Goal: Contribute content: Add original content to the website for others to see

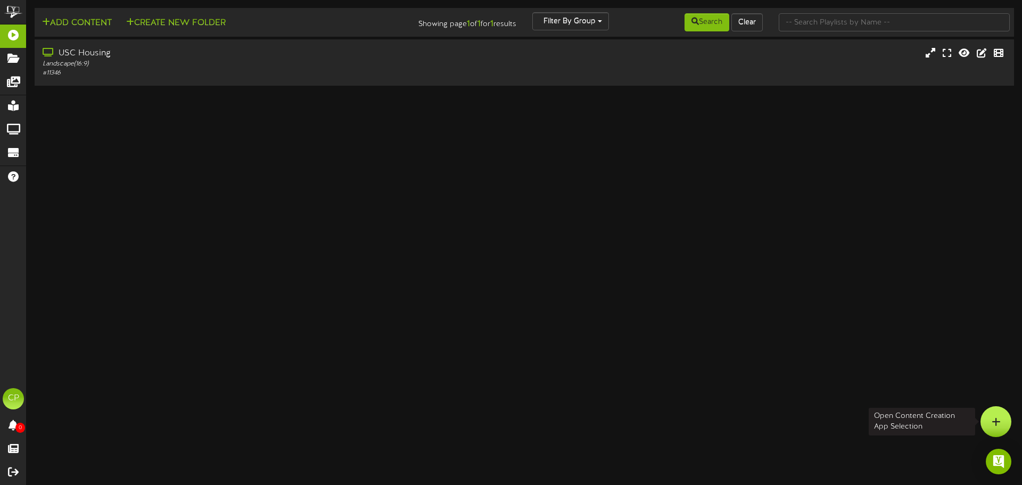
click at [989, 421] on div at bounding box center [995, 421] width 31 height 31
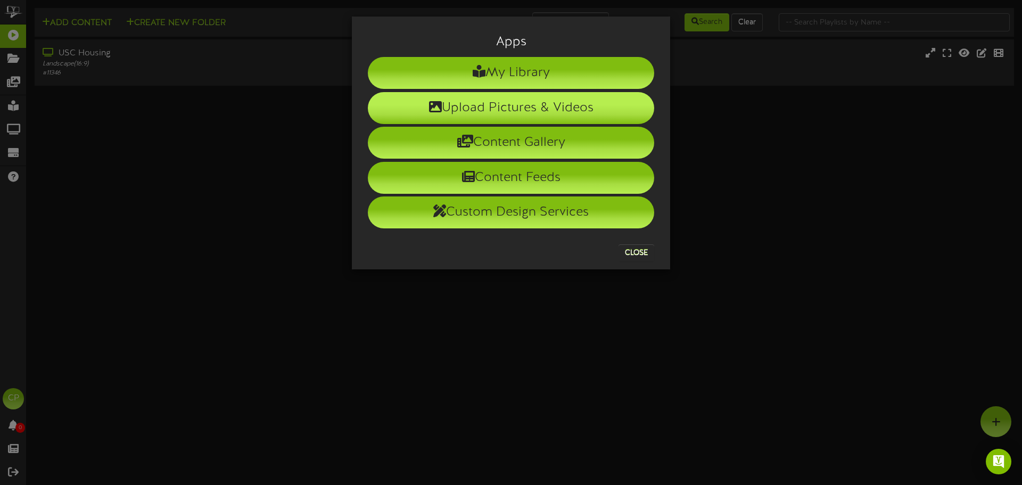
click at [521, 106] on li "Upload Pictures & Videos" at bounding box center [511, 108] width 286 height 32
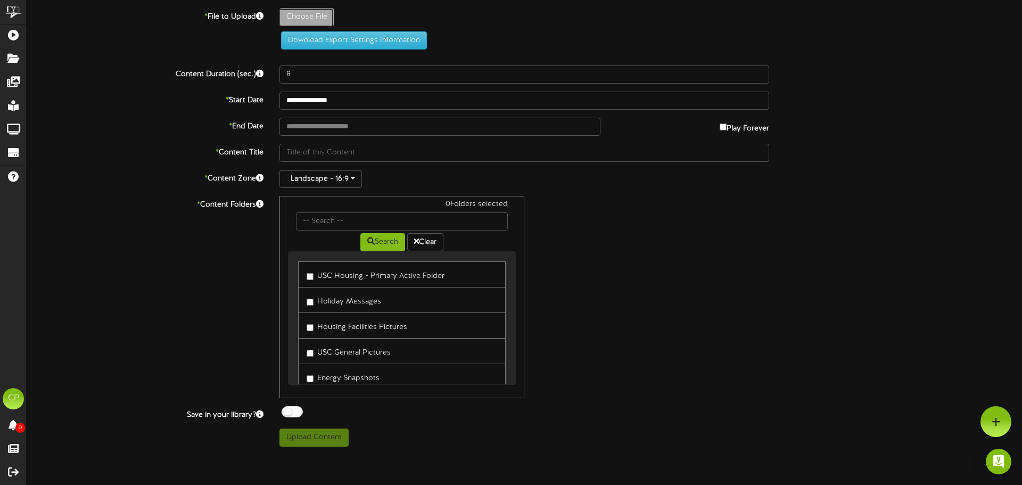
type input "**********"
type input "SpiritRally"
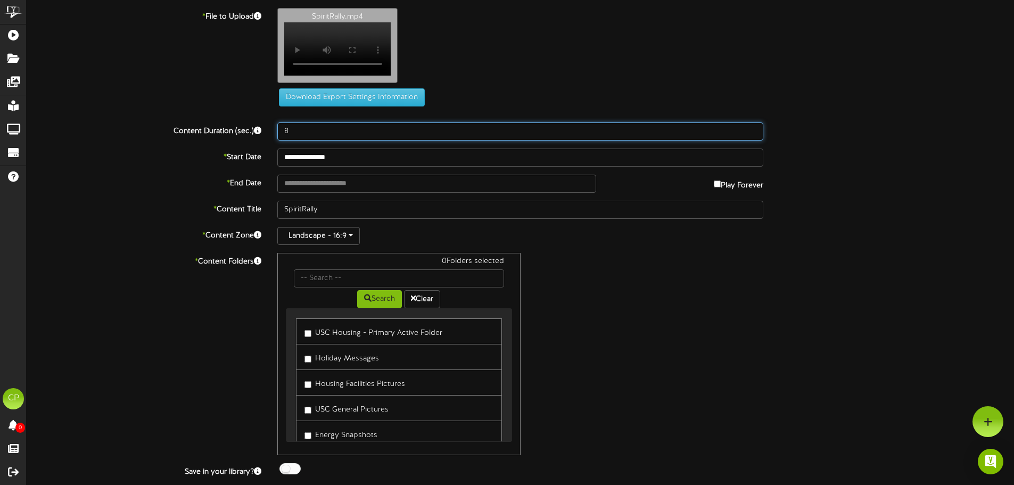
click at [304, 136] on input "8" at bounding box center [520, 131] width 486 height 18
type input "9"
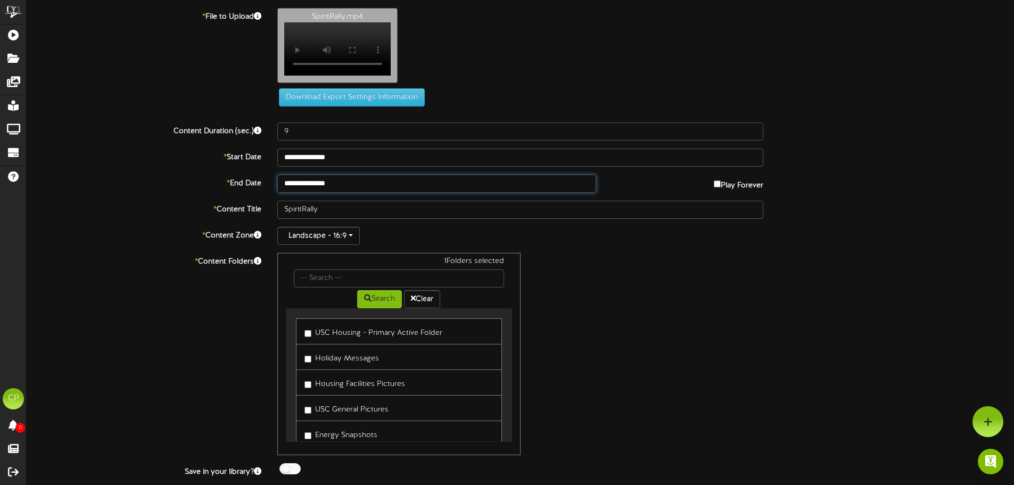
click at [449, 191] on input "**********" at bounding box center [436, 184] width 318 height 18
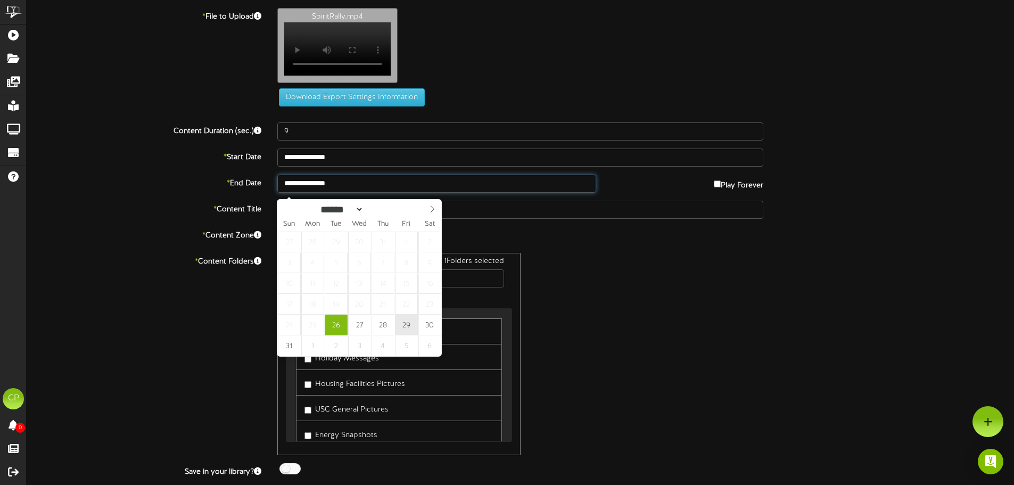
type input "**********"
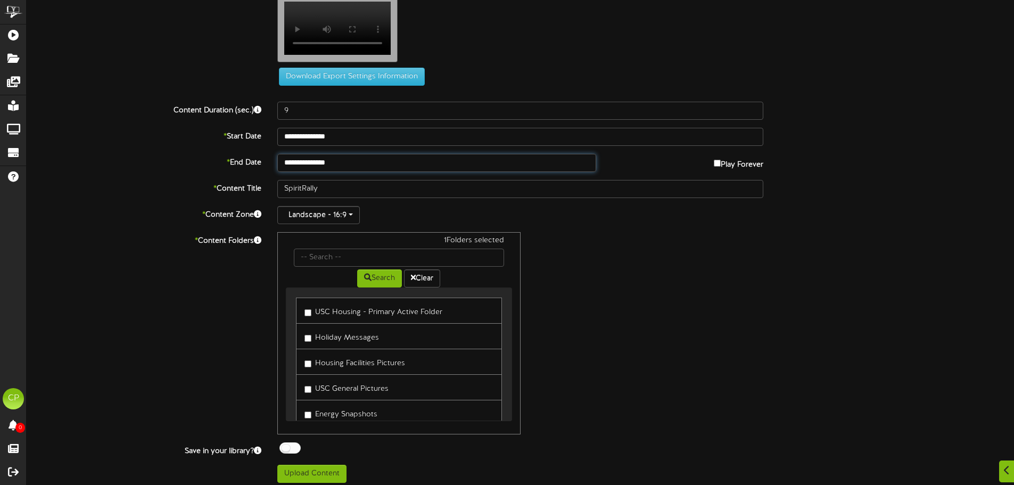
scroll to position [32, 0]
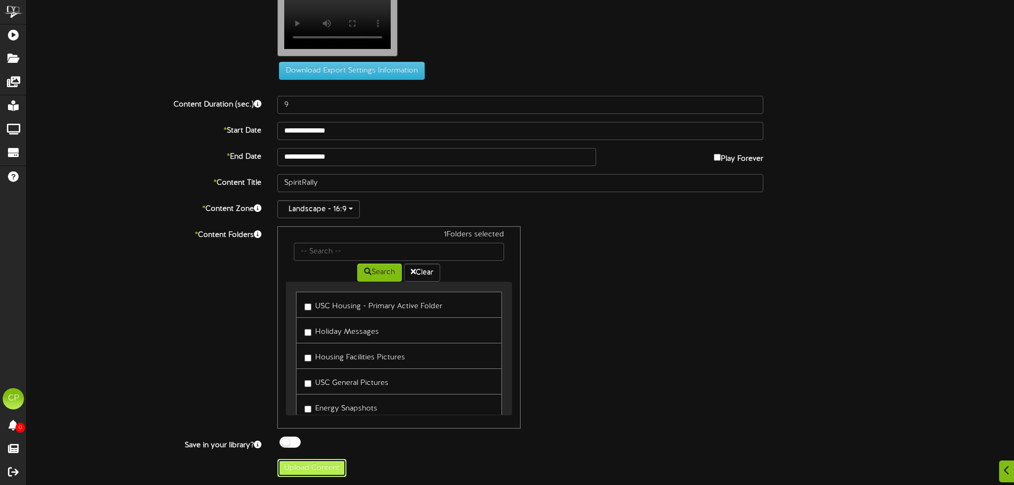
click at [312, 468] on button "Upload Content" at bounding box center [311, 468] width 69 height 18
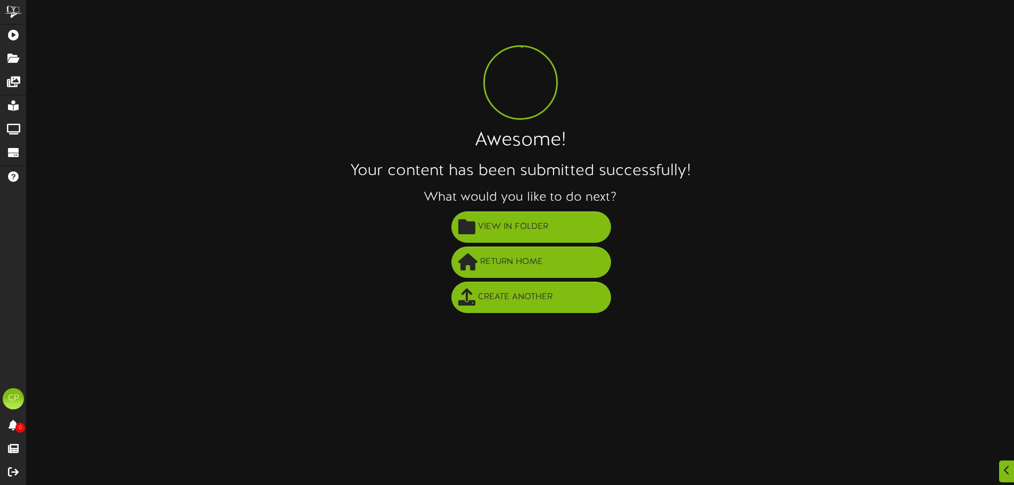
scroll to position [0, 0]
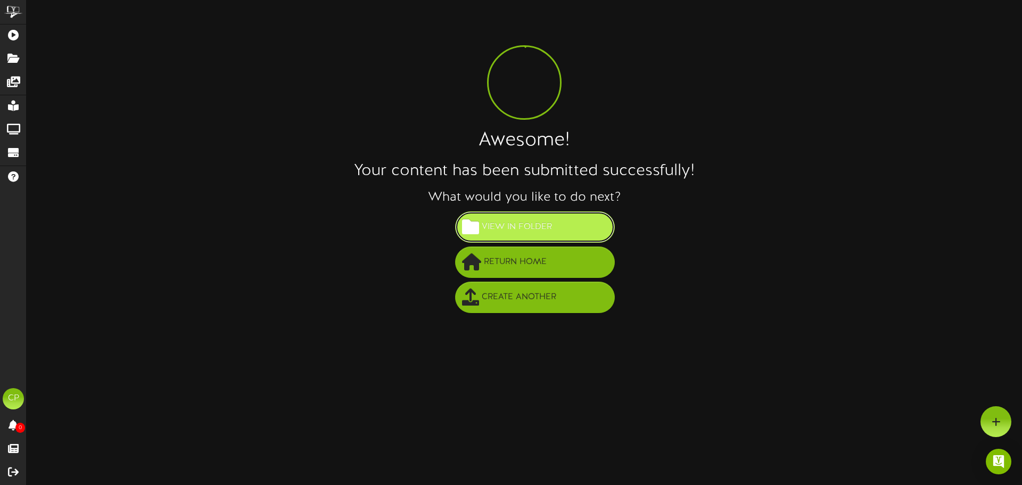
click at [539, 219] on span "View in Folder" at bounding box center [517, 227] width 76 height 18
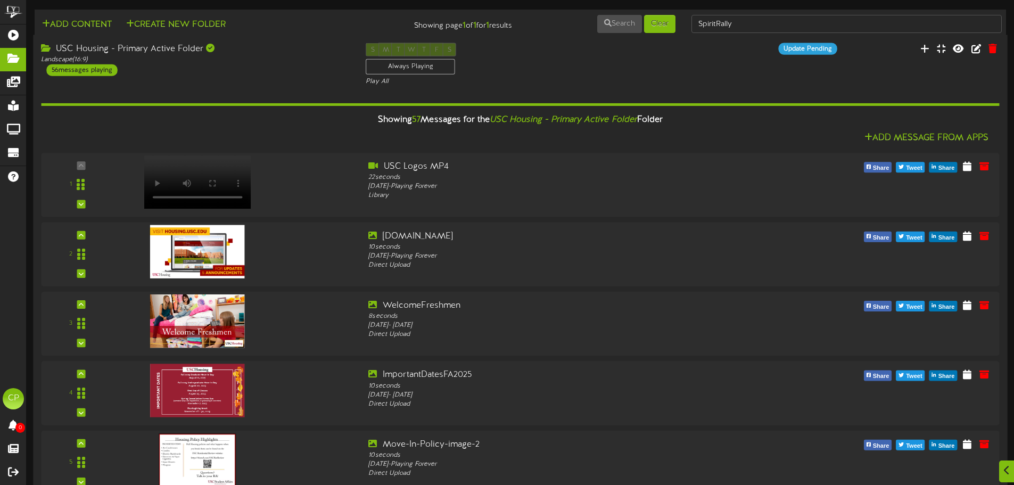
scroll to position [3633, 0]
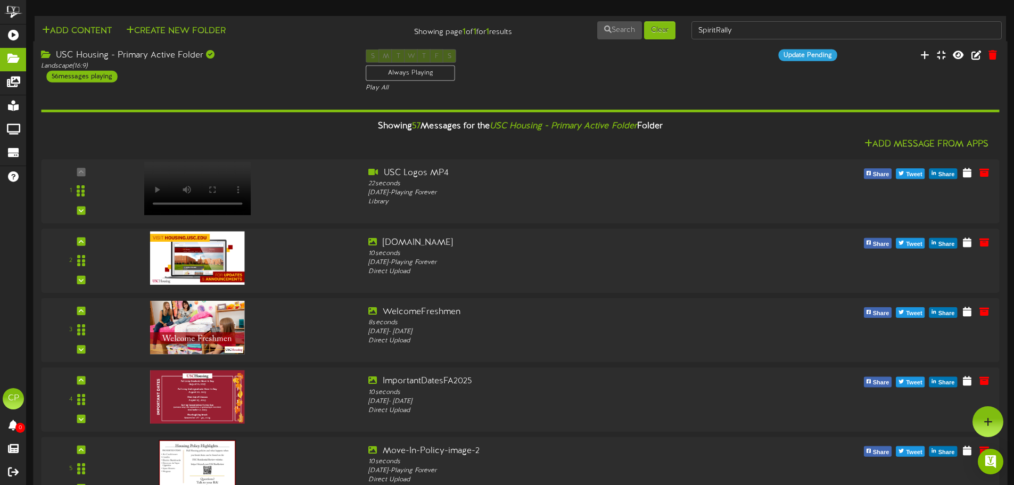
scroll to position [3420, 0]
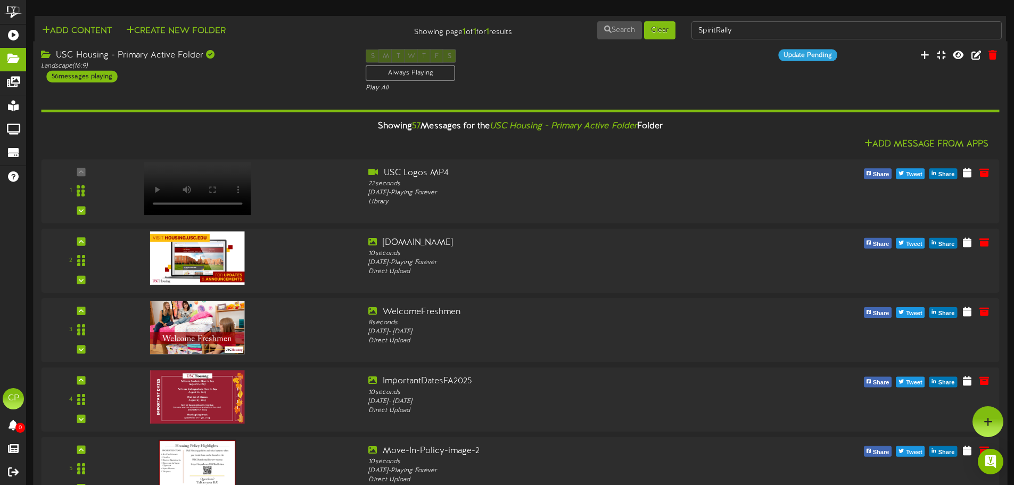
scroll to position [2410, 0]
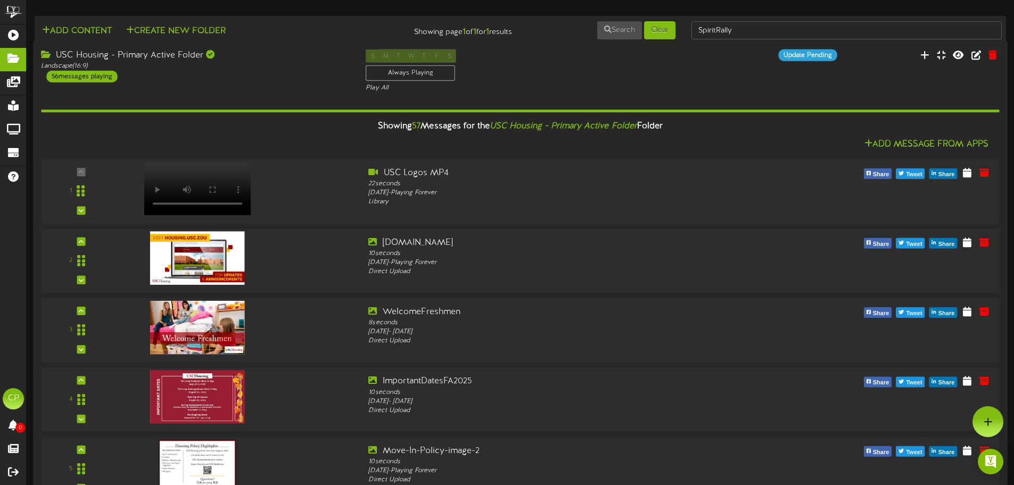
scroll to position [1771, 0]
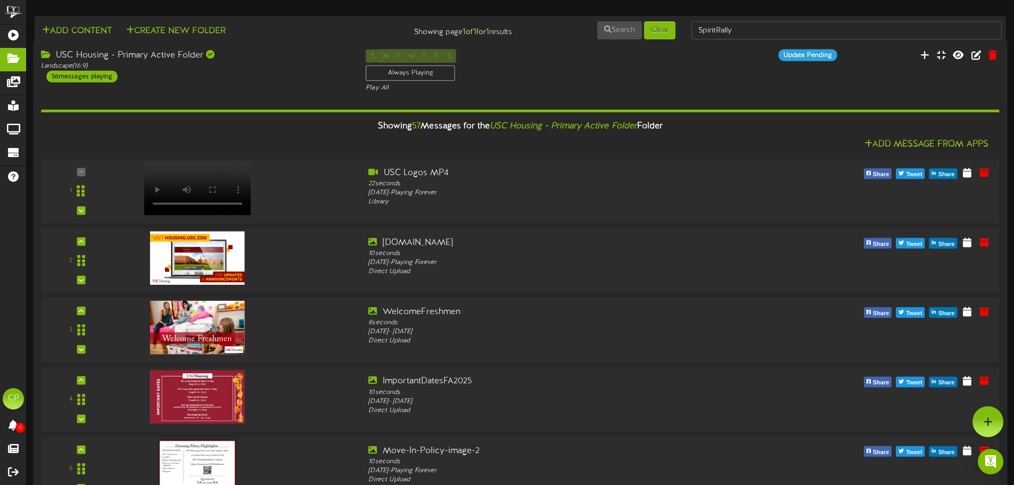
scroll to position [1292, 0]
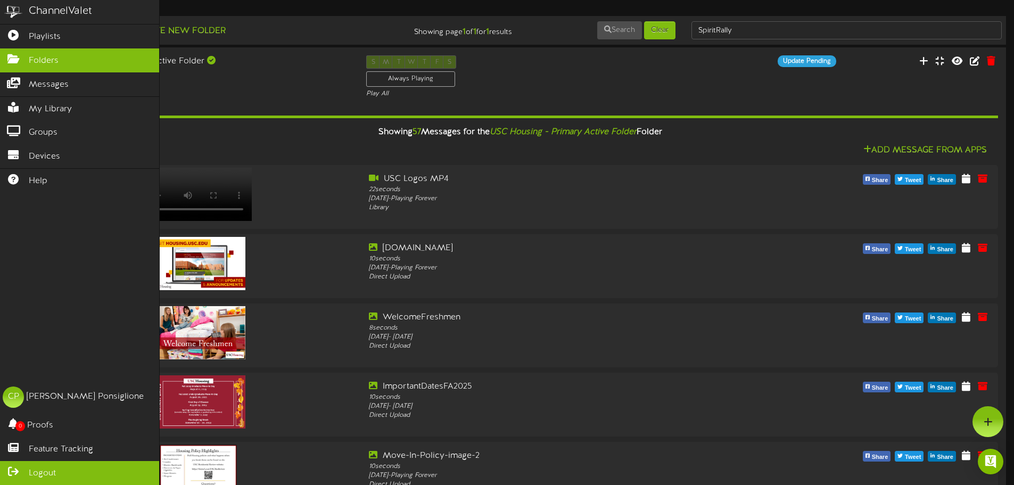
click at [7, 466] on link "Logout" at bounding box center [79, 473] width 159 height 24
